Goal: Navigation & Orientation: Find specific page/section

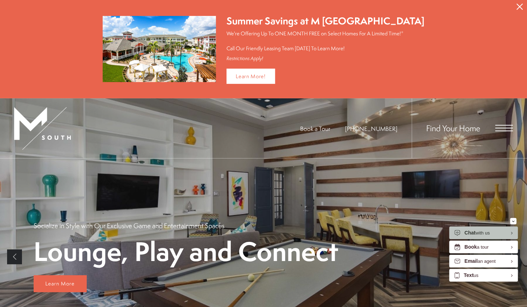
click at [519, 7] on icon "Close Alert" at bounding box center [519, 7] width 6 height 6
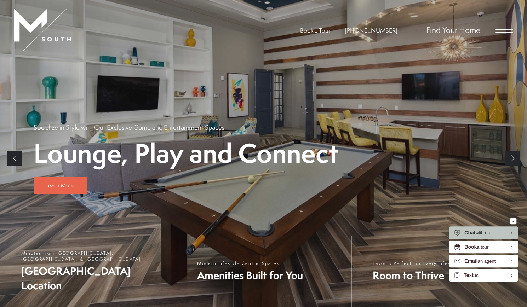
click at [503, 29] on span "Open Menu" at bounding box center [504, 29] width 18 height 1
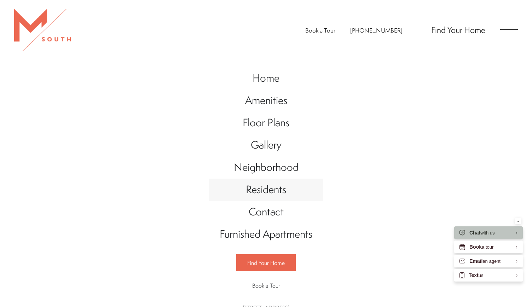
click at [262, 192] on span "Residents" at bounding box center [266, 189] width 40 height 15
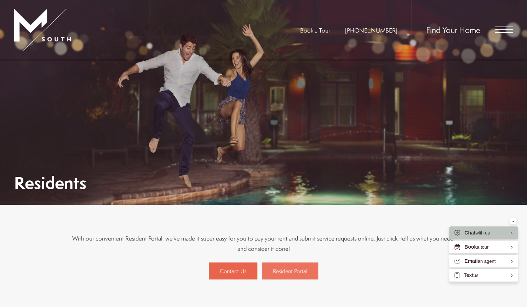
click at [277, 273] on span "Resident Portal" at bounding box center [290, 271] width 34 height 8
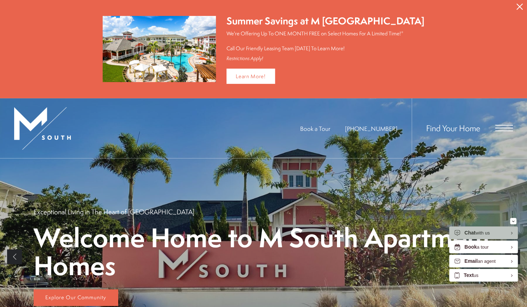
click at [509, 122] on div "Find Your Home" at bounding box center [461, 128] width 101 height 60
click at [507, 125] on span "Open Menu" at bounding box center [504, 128] width 18 height 6
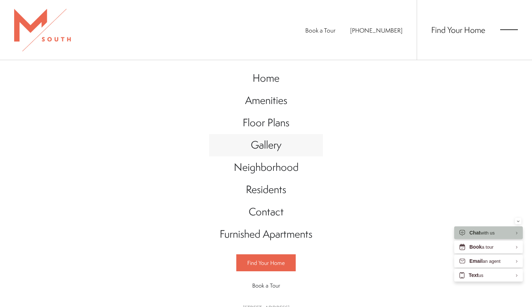
scroll to position [23, 0]
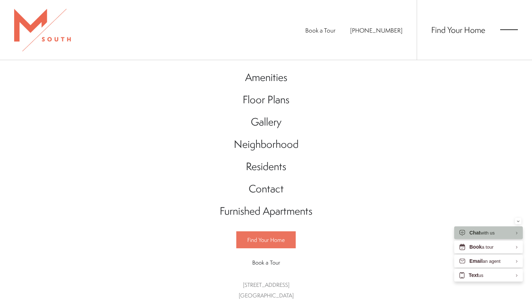
click at [277, 238] on span "Find Your Home" at bounding box center [266, 240] width 38 height 8
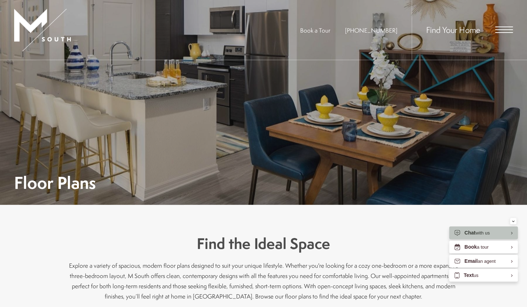
click at [495, 28] on span "Open Menu" at bounding box center [504, 30] width 18 height 6
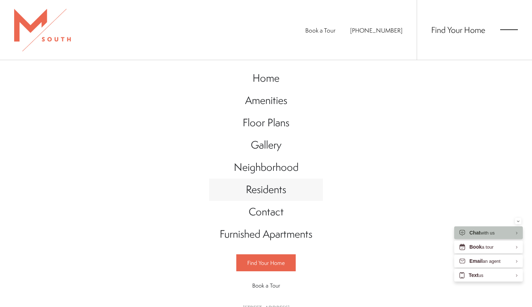
click at [265, 189] on span "Residents" at bounding box center [266, 189] width 40 height 15
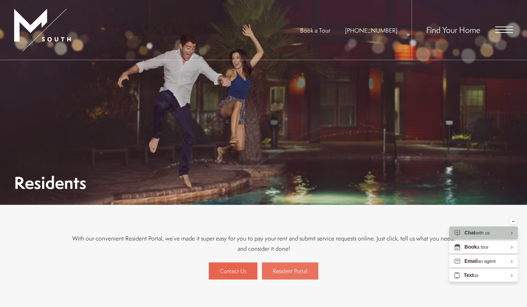
click at [285, 272] on span "Resident Portal" at bounding box center [290, 271] width 34 height 8
